Goal: Information Seeking & Learning: Learn about a topic

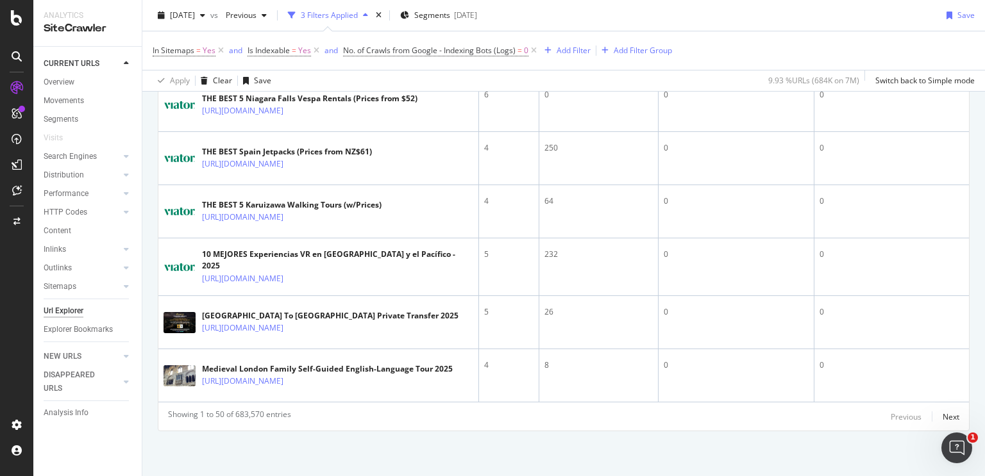
scroll to position [3014, 0]
click at [283, 68] on link "https://www.viator.com/de-DE/tours/Paris/Versailles-in-Half-a-Day-Private-Royal…" at bounding box center [242, 61] width 81 height 13
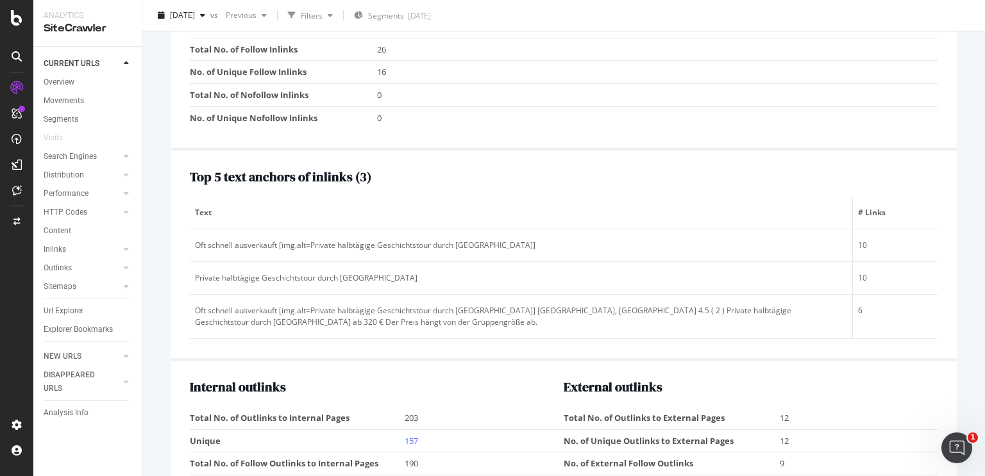
scroll to position [1796, 0]
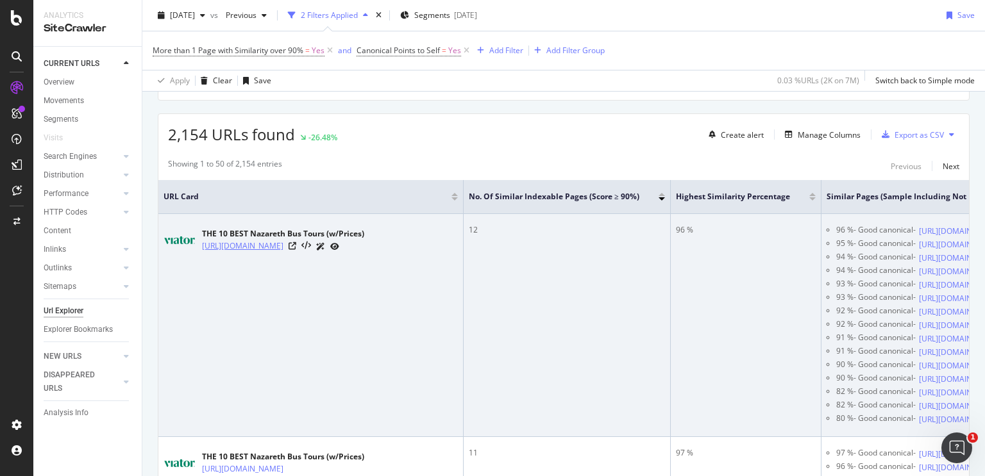
scroll to position [208, 0]
click at [283, 242] on link "https://www.viator.com/en-PH/Nazareth-tours/Bus-and-Minivan-Tours/d36686-g12-c98" at bounding box center [242, 245] width 81 height 13
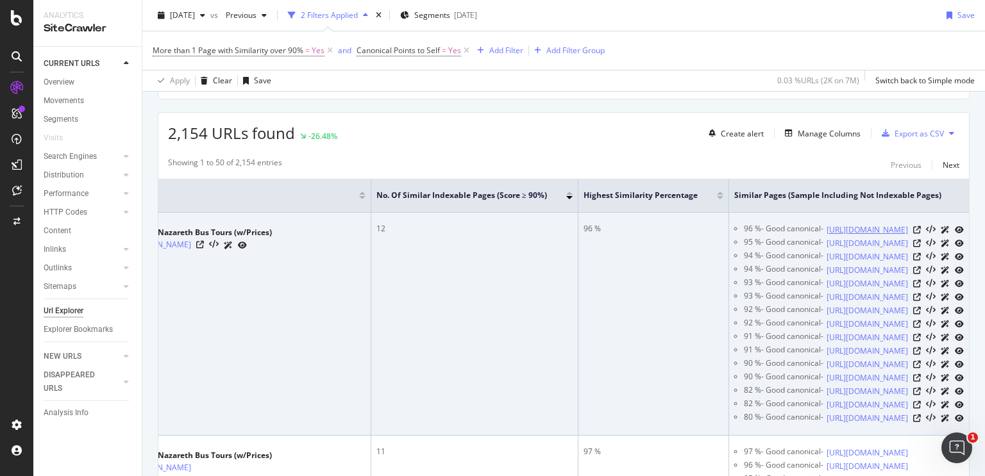
click at [827, 232] on link "https://www.viator.com/en-PH/Nazareth-tours/Tours-by-Duration/d36686-tag21732" at bounding box center [867, 230] width 81 height 13
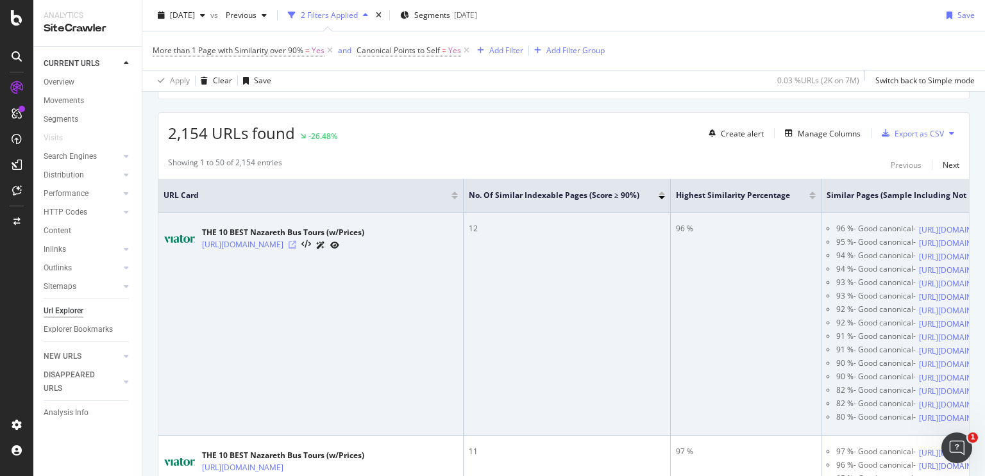
click at [296, 249] on icon at bounding box center [293, 245] width 8 height 8
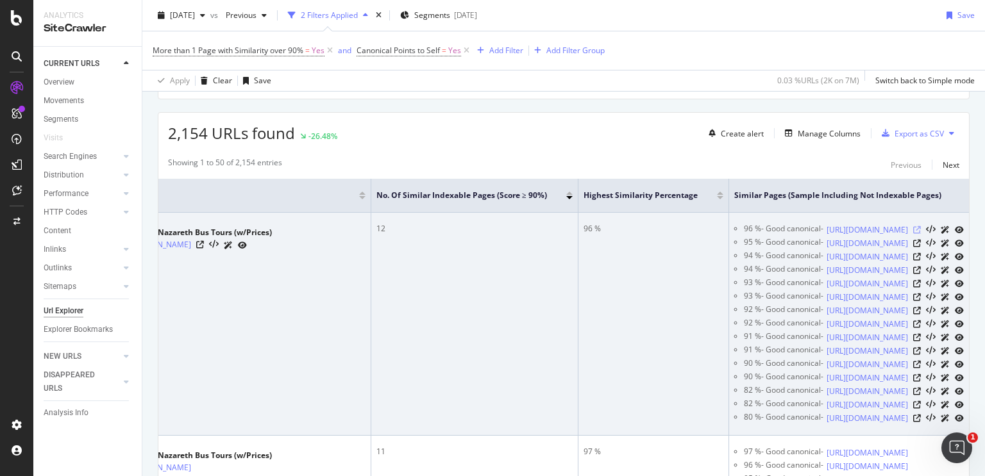
click at [913, 234] on icon at bounding box center [917, 230] width 8 height 8
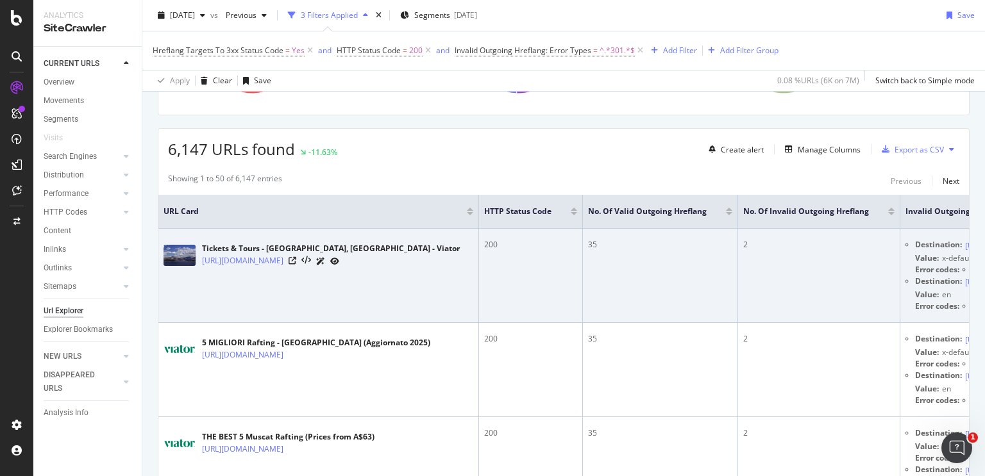
scroll to position [0, 259]
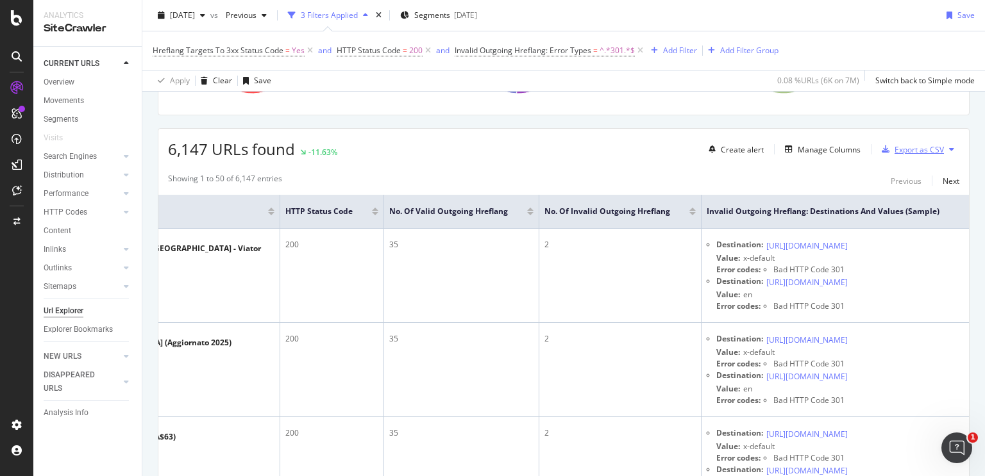
click at [921, 146] on div "Export as CSV" at bounding box center [919, 149] width 49 height 11
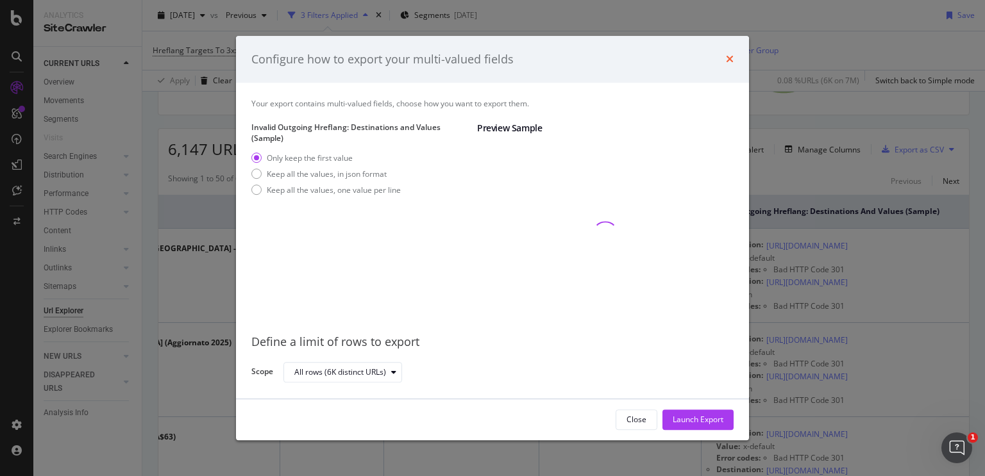
click at [730, 60] on icon "times" at bounding box center [730, 60] width 8 height 10
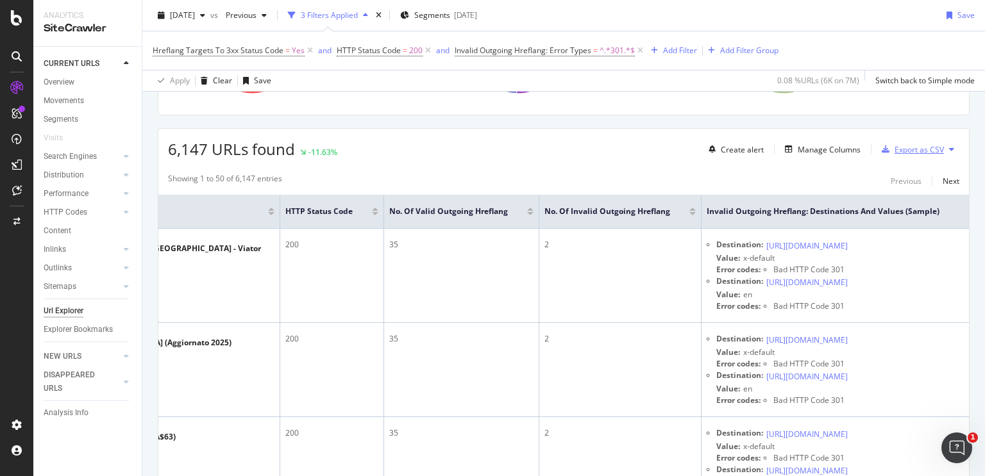
click at [928, 149] on div "Export as CSV" at bounding box center [919, 149] width 49 height 11
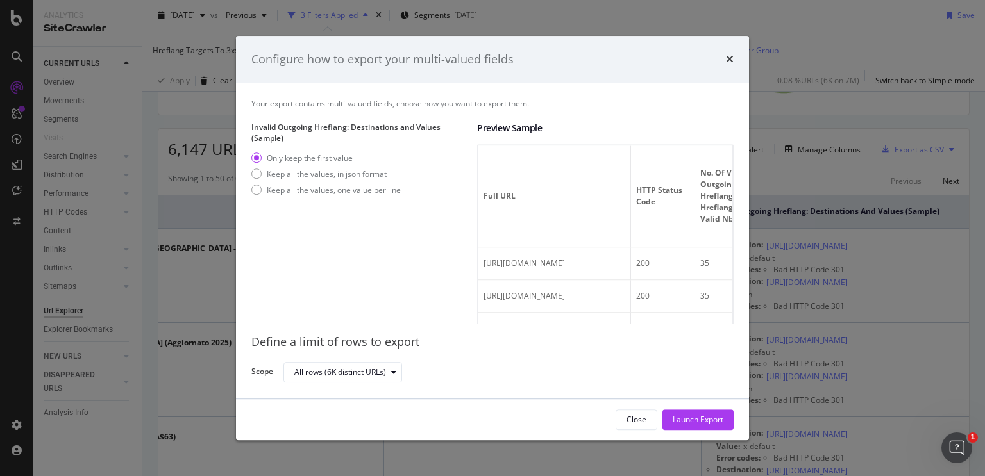
click at [827, 156] on div "Configure how to export your multi-valued fields Your export contains multi-val…" at bounding box center [492, 238] width 985 height 476
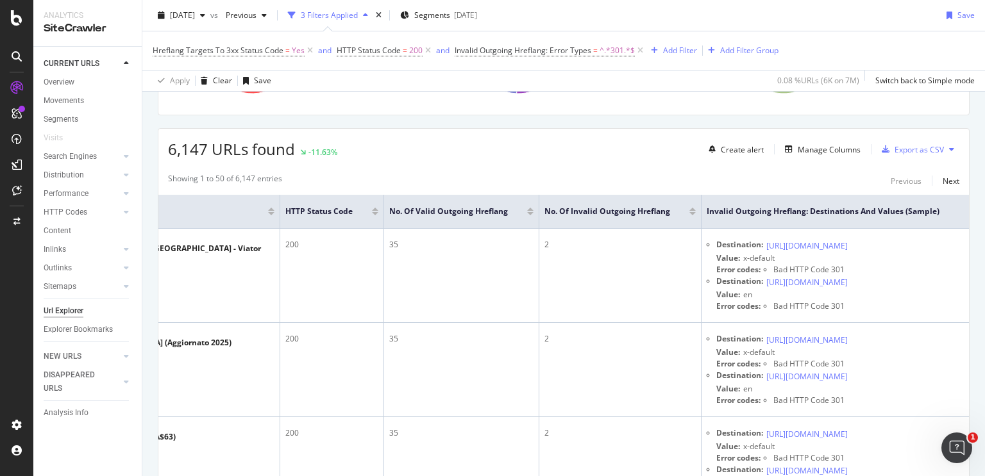
click at [846, 139] on div "Create alert Manage Columns Export as CSV" at bounding box center [831, 150] width 256 height 22
click at [834, 147] on div "Manage Columns" at bounding box center [829, 149] width 63 height 11
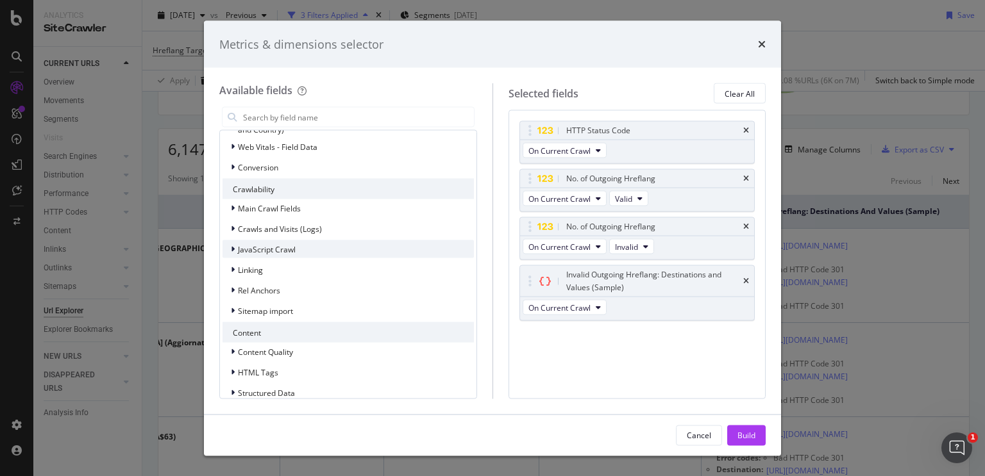
scroll to position [351, 0]
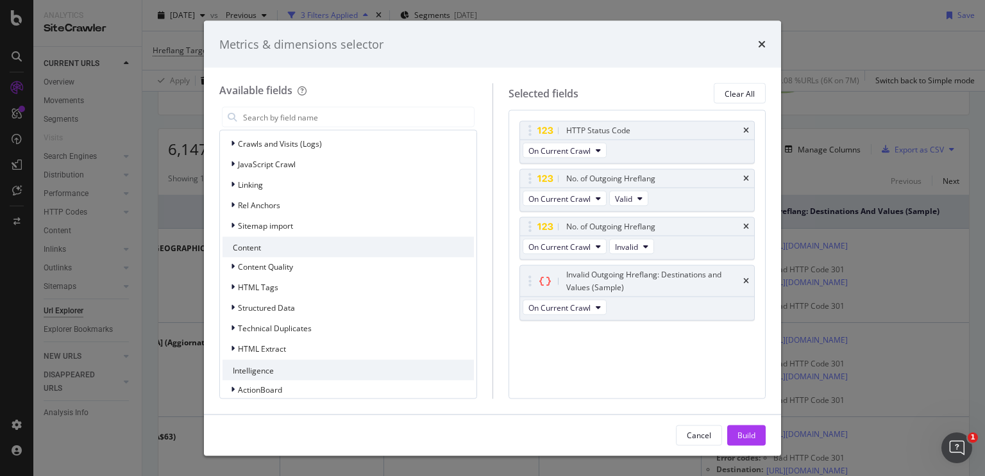
click at [932, 276] on div "Metrics & dimensions selector Available fields Recently Used Product Listing Co…" at bounding box center [492, 238] width 985 height 476
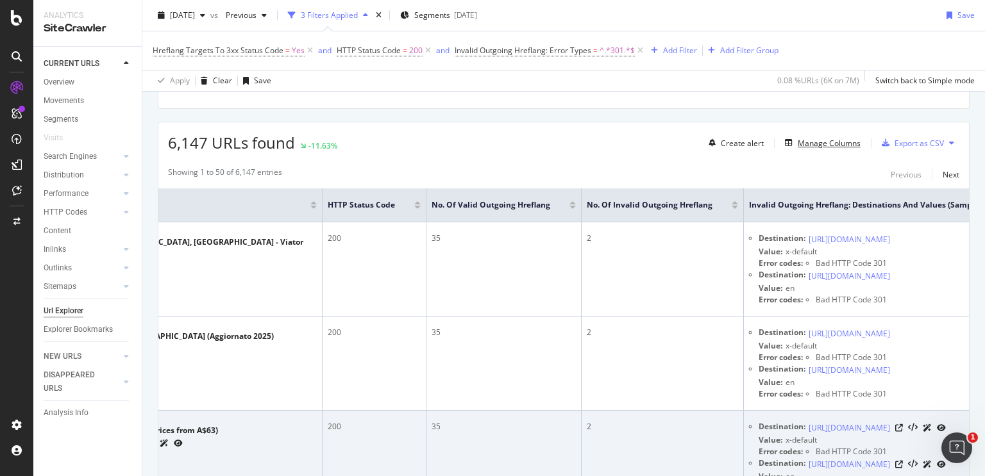
scroll to position [0, 259]
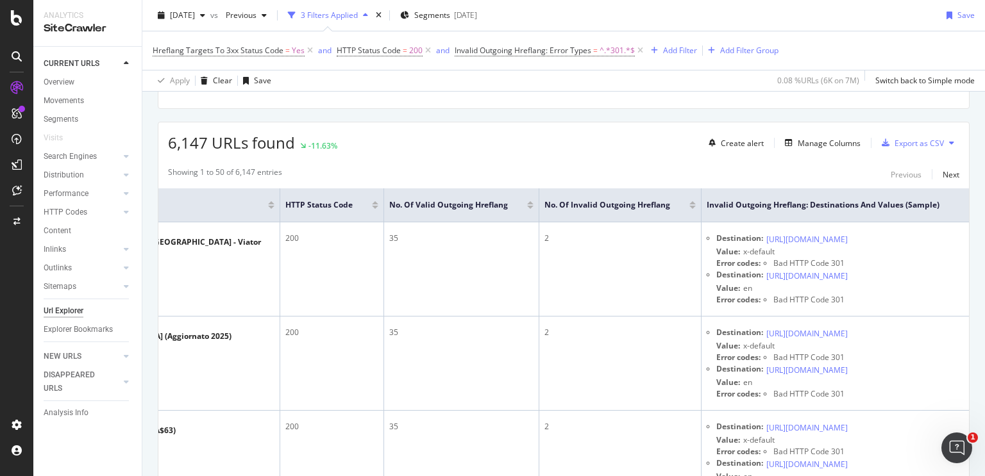
click at [947, 146] on button at bounding box center [951, 143] width 15 height 21
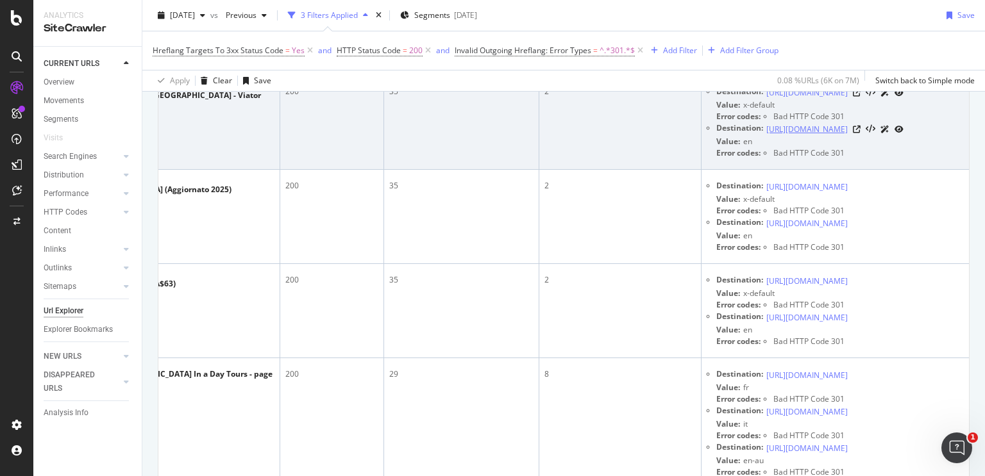
scroll to position [433, 0]
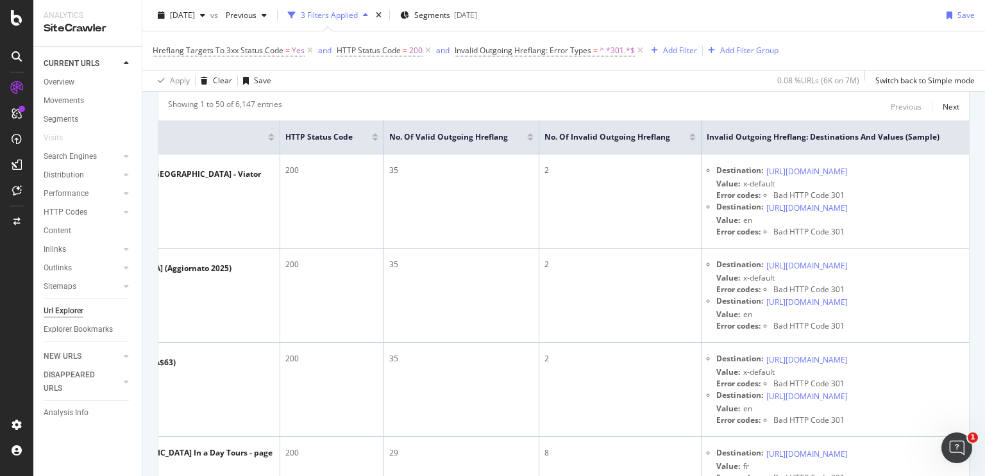
scroll to position [269, 0]
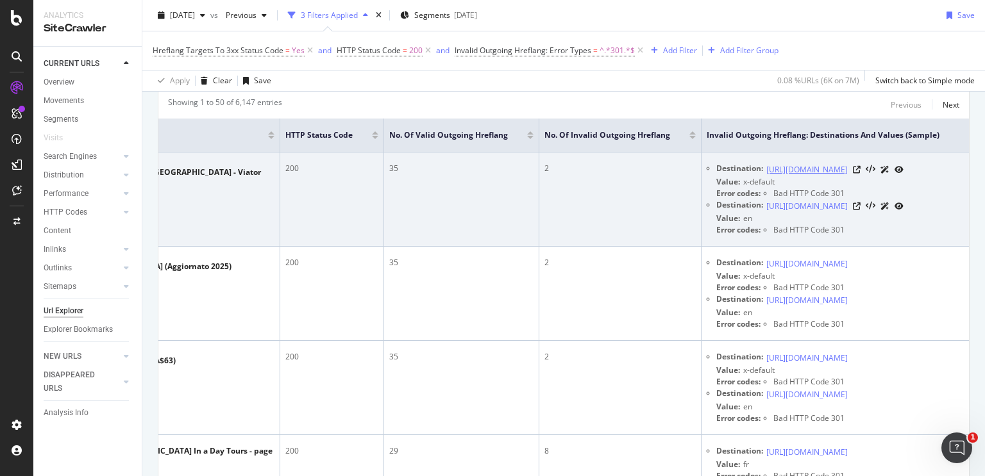
click at [766, 167] on link "[URL][DOMAIN_NAME]" at bounding box center [806, 170] width 81 height 13
click at [861, 173] on icon at bounding box center [857, 170] width 8 height 8
